Goal: Task Accomplishment & Management: Use online tool/utility

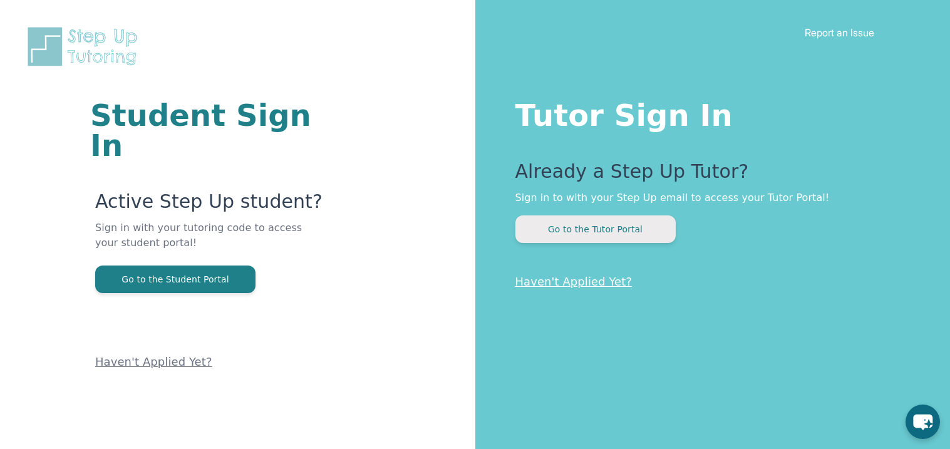
click at [658, 240] on button "Go to the Tutor Portal" at bounding box center [596, 229] width 160 height 28
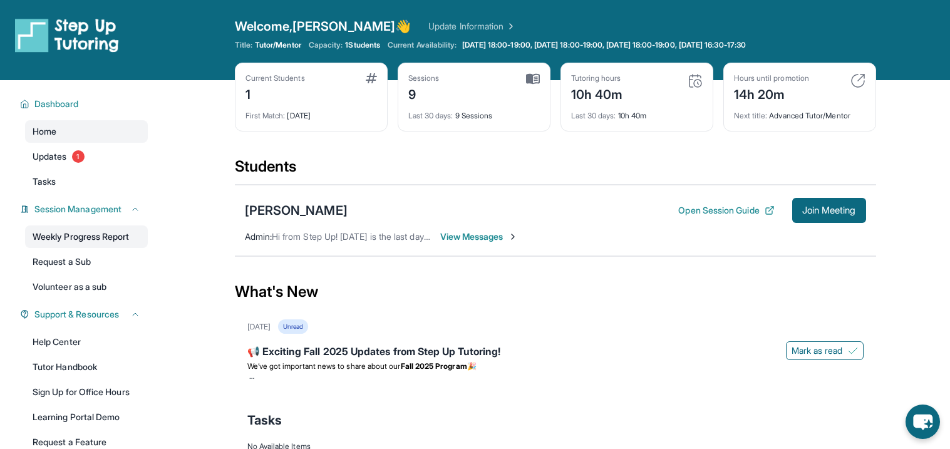
click at [91, 242] on link "Weekly Progress Report" at bounding box center [86, 236] width 123 height 23
click at [651, 179] on div "Students" at bounding box center [555, 171] width 641 height 28
